Goal: Check status: Check status

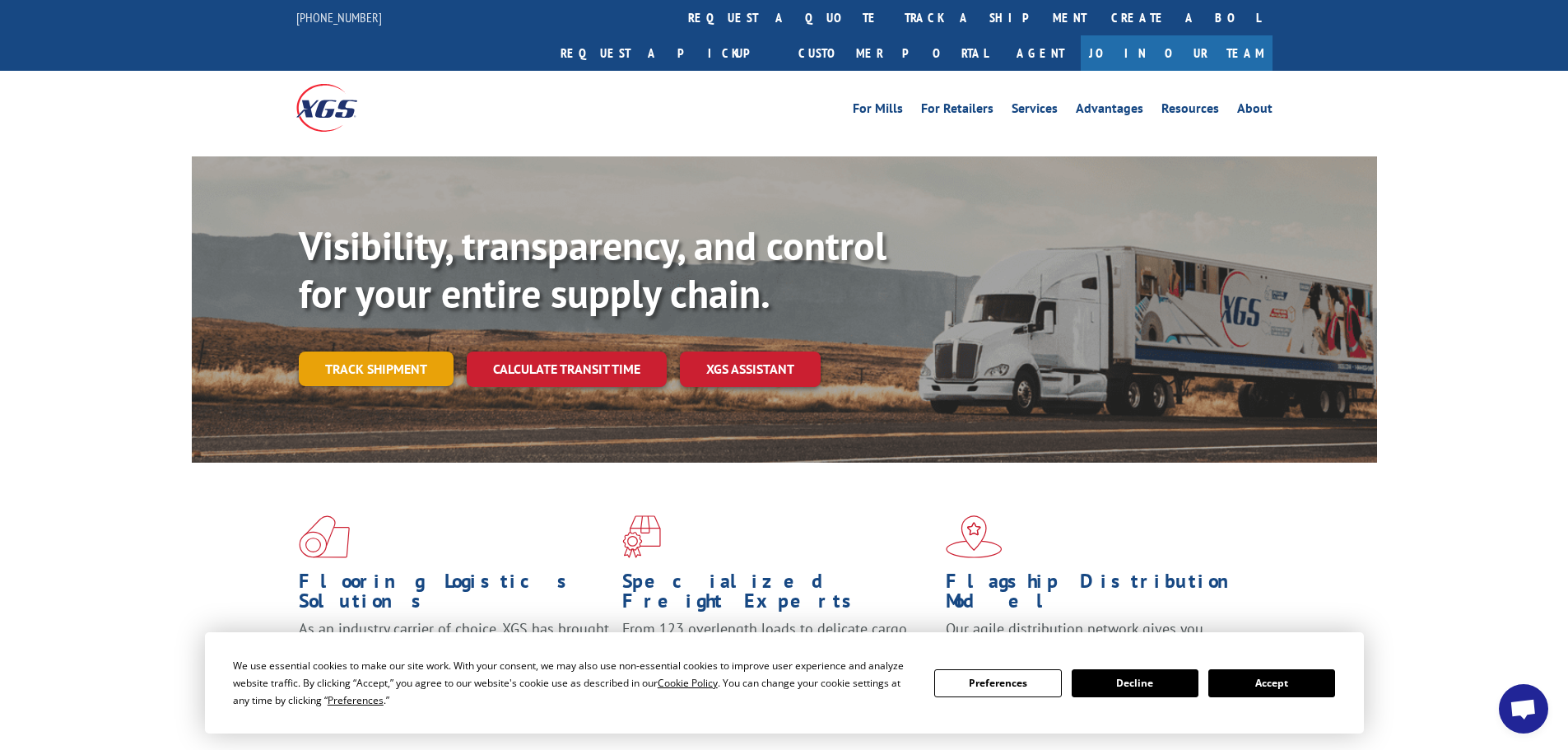
click at [403, 351] on link "Track shipment" at bounding box center [376, 368] width 155 height 34
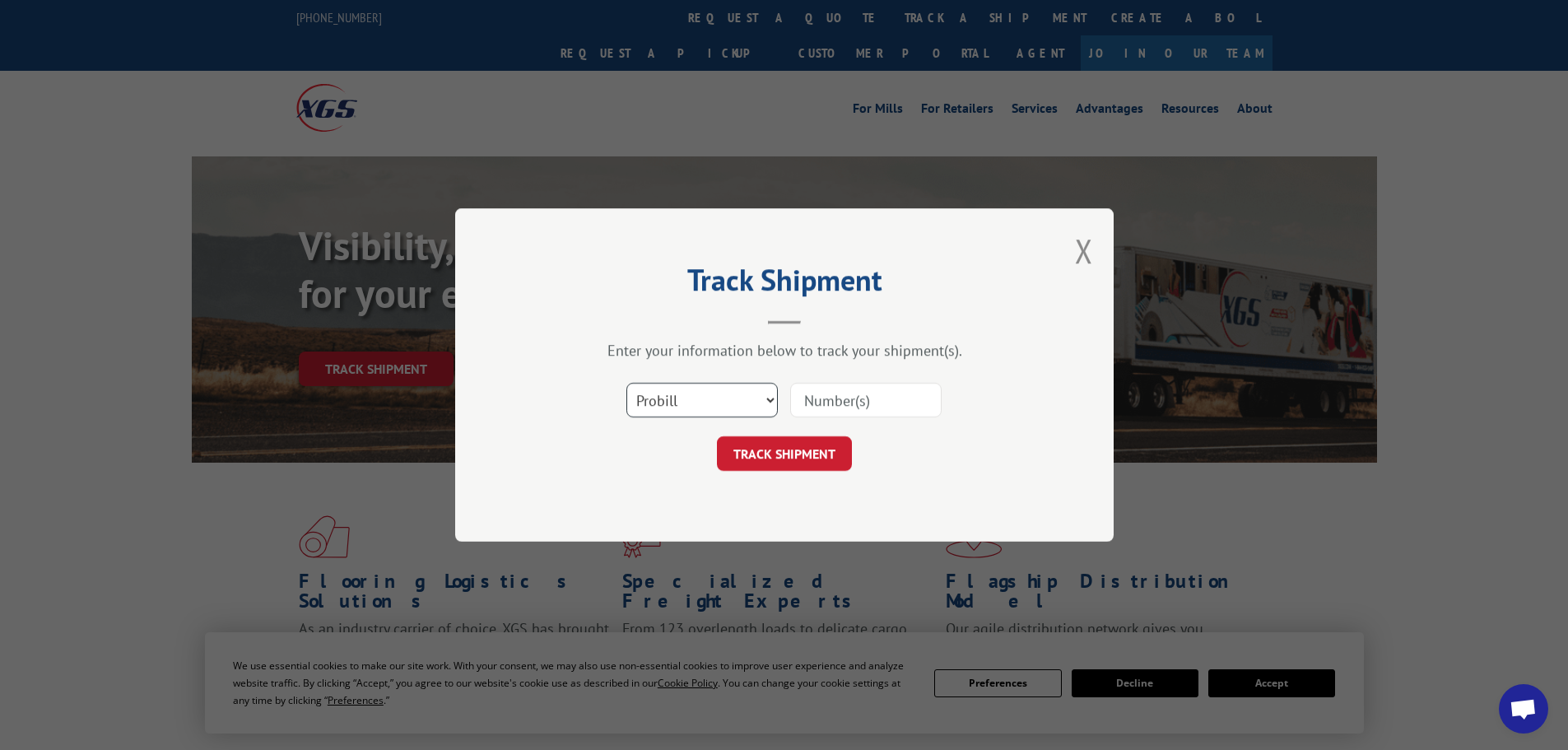
click at [774, 399] on select "Select category... Probill BOL PO" at bounding box center [702, 400] width 151 height 34
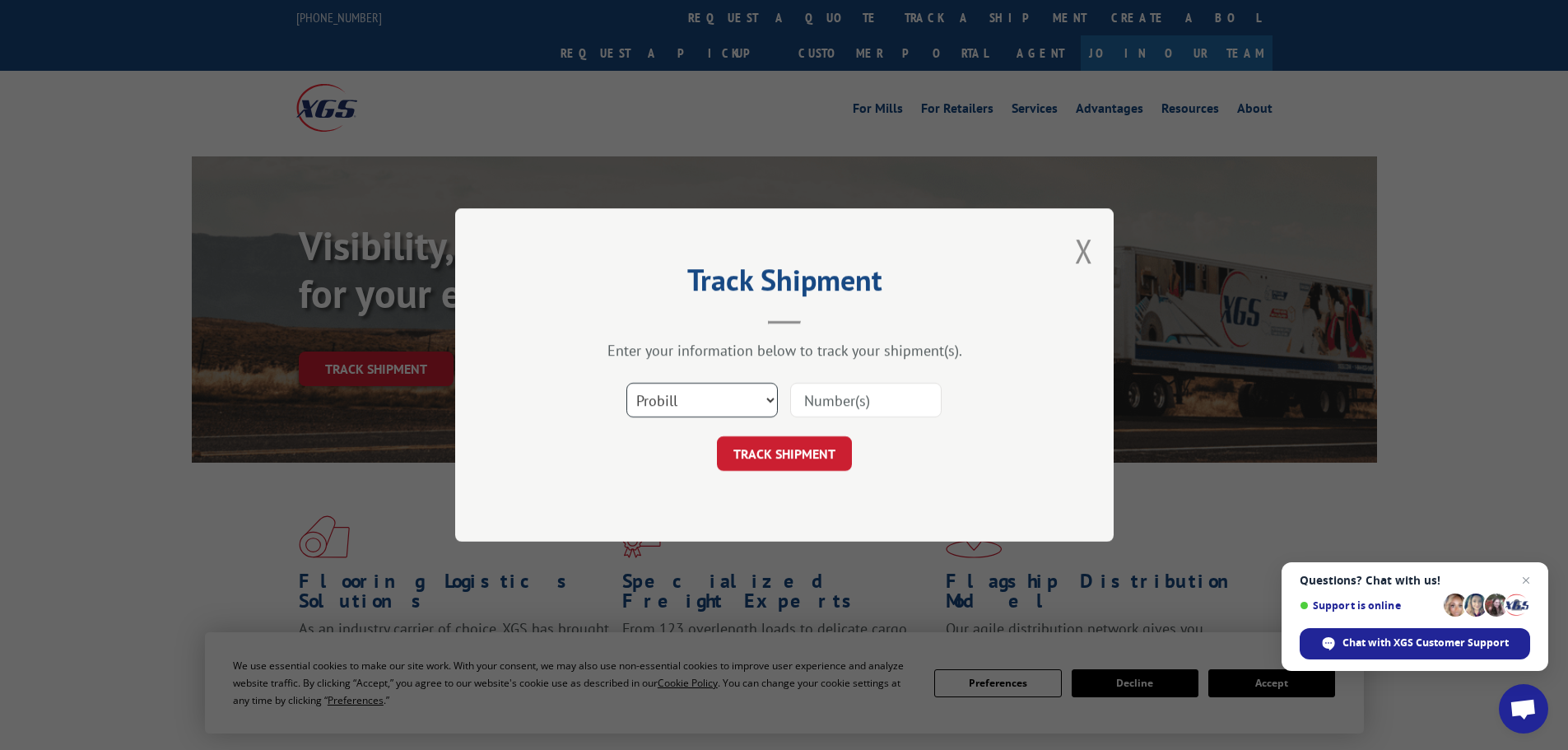
select select "po"
click at [627, 383] on select "Select category... Probill BOL PO" at bounding box center [702, 400] width 151 height 34
click at [845, 383] on input at bounding box center [866, 400] width 151 height 34
type input "03520352"
click at [718, 436] on button "TRACK SHIPMENT" at bounding box center [784, 453] width 135 height 34
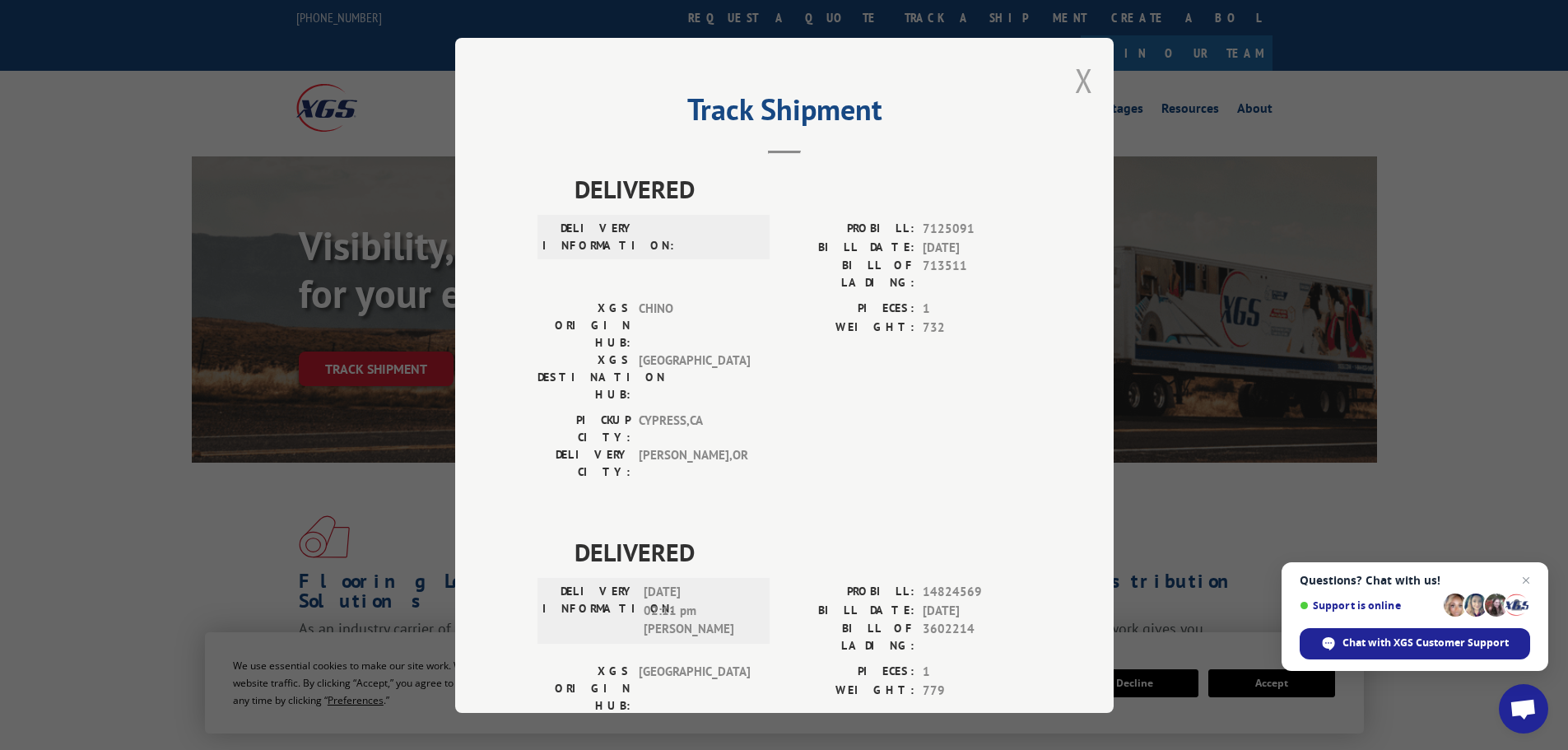
click at [1075, 84] on button "Close modal" at bounding box center [1084, 80] width 18 height 44
